Goal: Task Accomplishment & Management: Complete application form

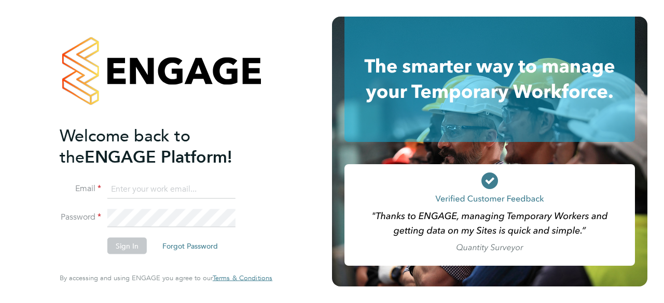
type input "[PERSON_NAME][EMAIL_ADDRESS][DOMAIN_NAME]"
click at [130, 244] on button "Sign In" at bounding box center [126, 246] width 39 height 17
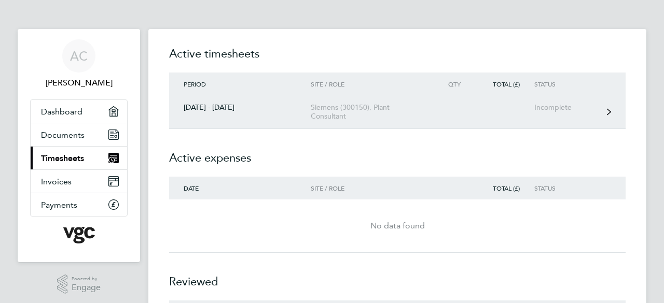
click at [563, 107] on div "Incomplete" at bounding box center [566, 107] width 64 height 9
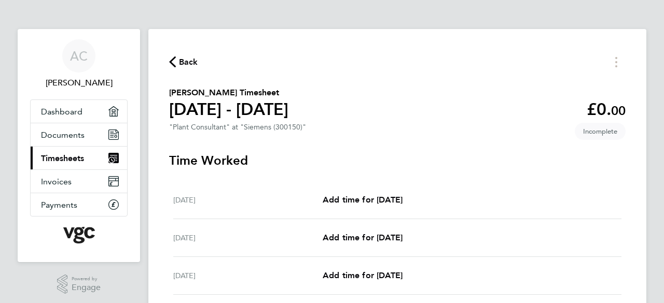
scroll to position [207, 0]
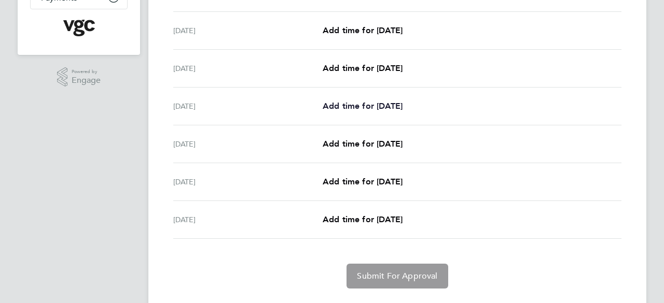
click at [373, 110] on span "Add time for [DATE]" at bounding box center [363, 106] width 80 height 10
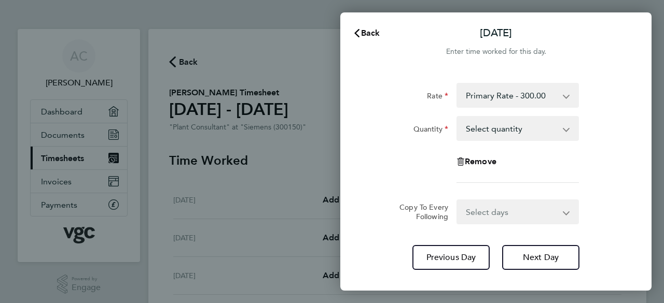
click at [568, 127] on app-icon-cross-button at bounding box center [571, 128] width 12 height 23
click at [564, 132] on select "Select quantity 0.5 1" at bounding box center [511, 128] width 108 height 23
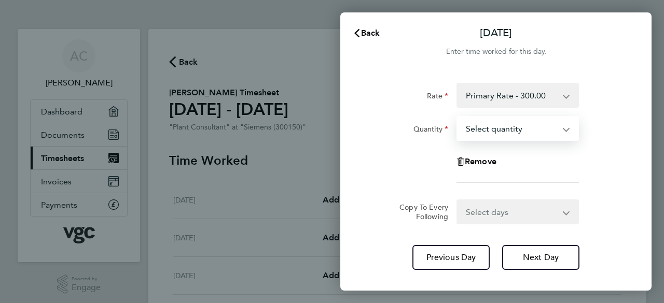
select select "1"
click at [457, 117] on select "Select quantity 0.5 1" at bounding box center [511, 128] width 108 height 23
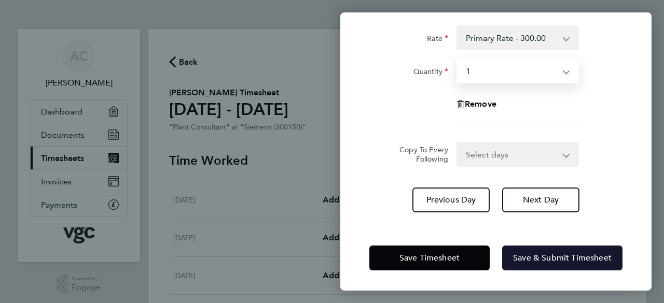
click at [569, 256] on span "Save & Submit Timesheet" at bounding box center [562, 258] width 99 height 10
